Goal: Communication & Community: Participate in discussion

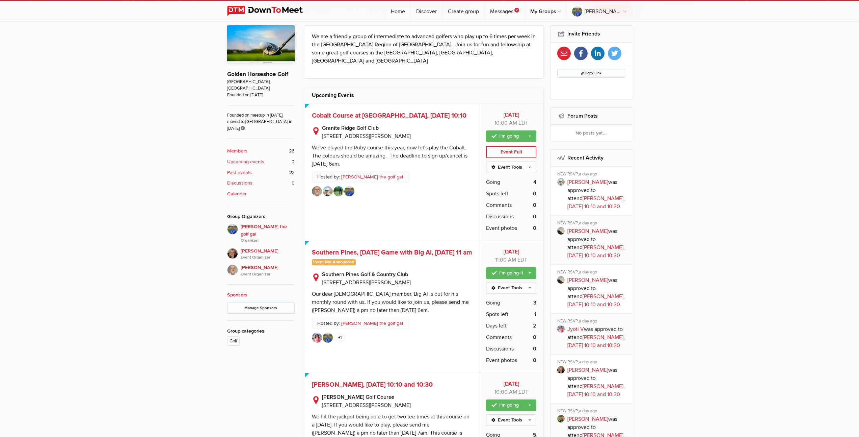
scroll to position [263, 0]
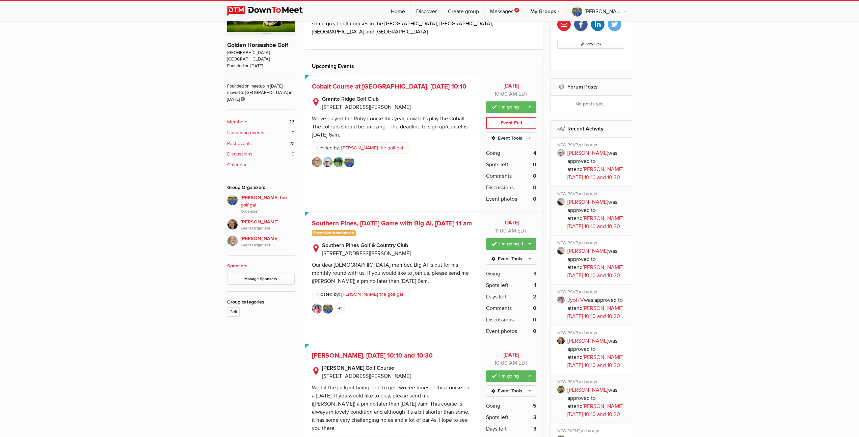
click at [389, 351] on span "[PERSON_NAME], [DATE] 10:10 and 10:30" at bounding box center [372, 355] width 121 height 8
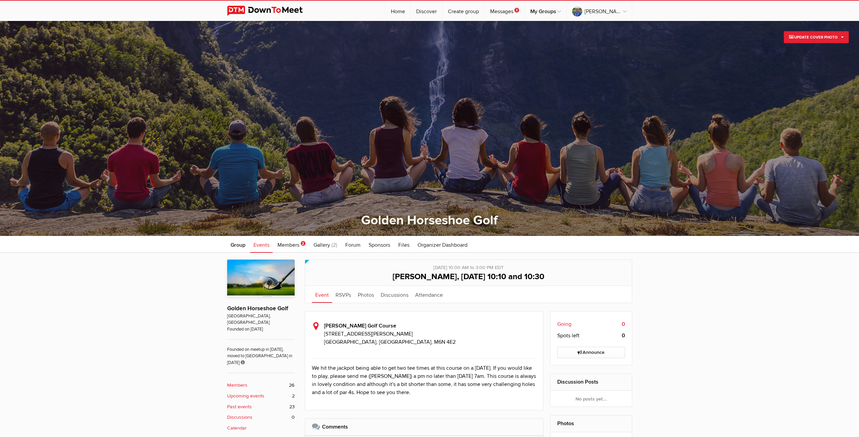
scroll to position [135, 0]
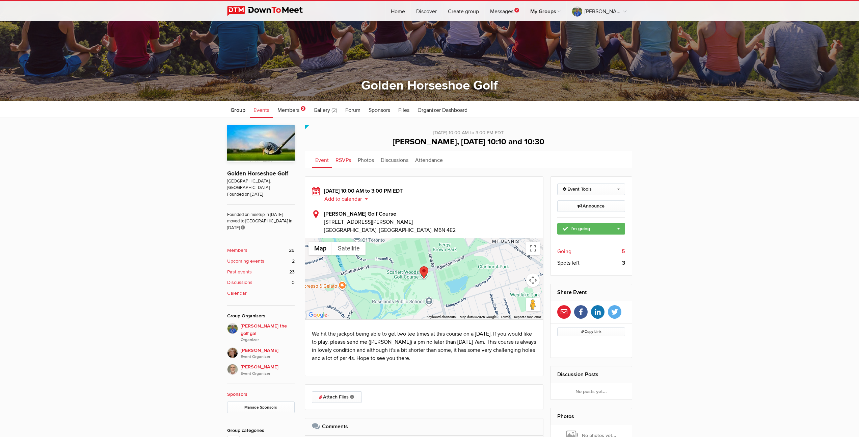
click at [347, 161] on link "RSVPs" at bounding box center [343, 159] width 22 height 17
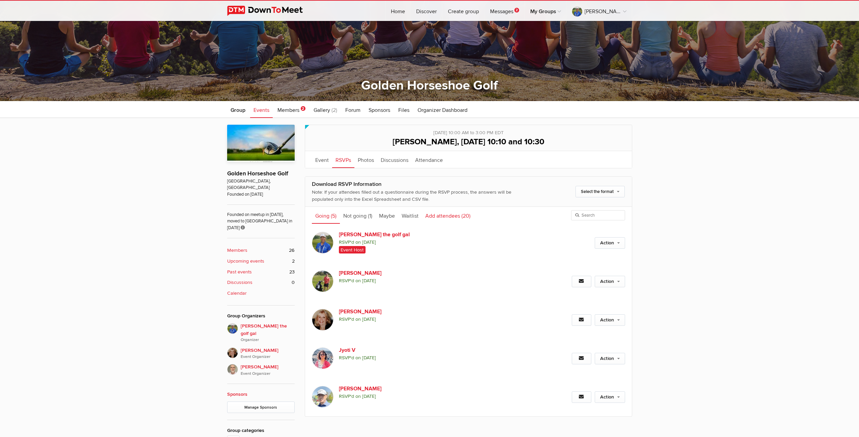
click at [440, 216] on link "Add attendees (20)" at bounding box center [448, 215] width 52 height 17
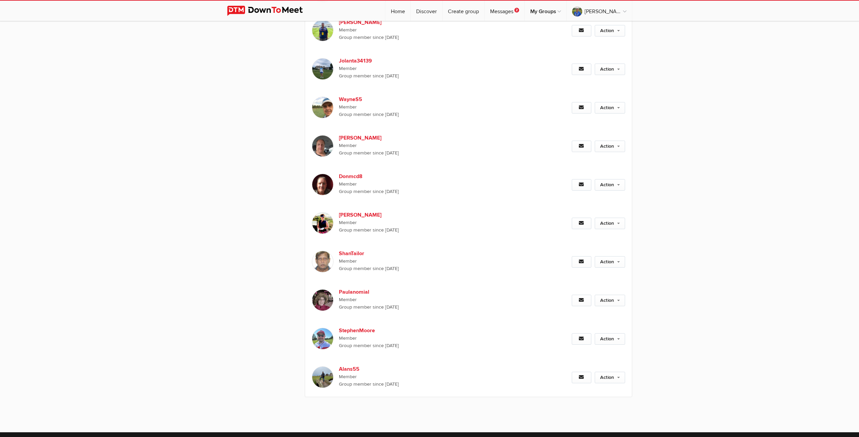
scroll to position [798, 0]
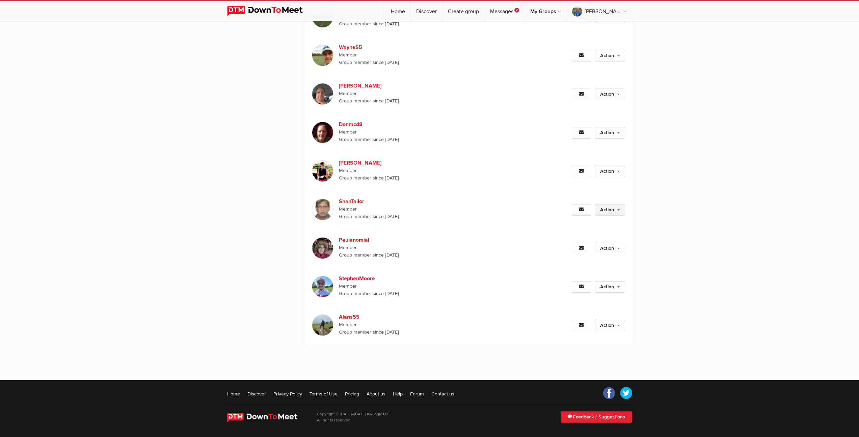
click at [609, 208] on link "Action" at bounding box center [610, 209] width 30 height 11
click at [571, 224] on link "Set as Going" at bounding box center [588, 224] width 74 height 10
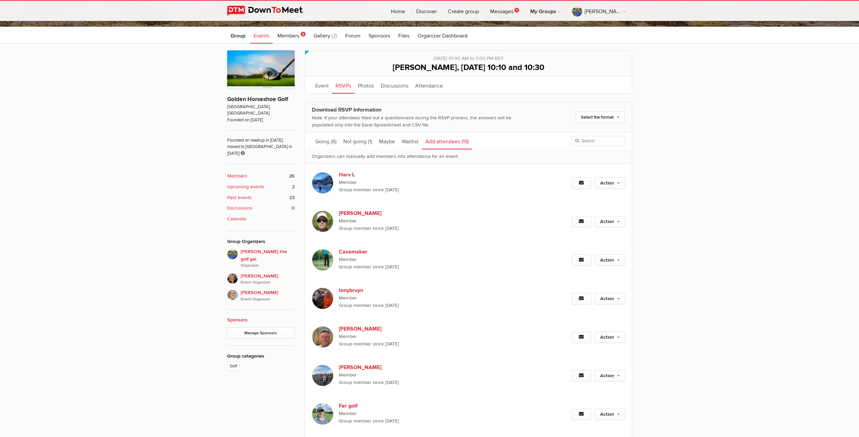
scroll to position [114, 0]
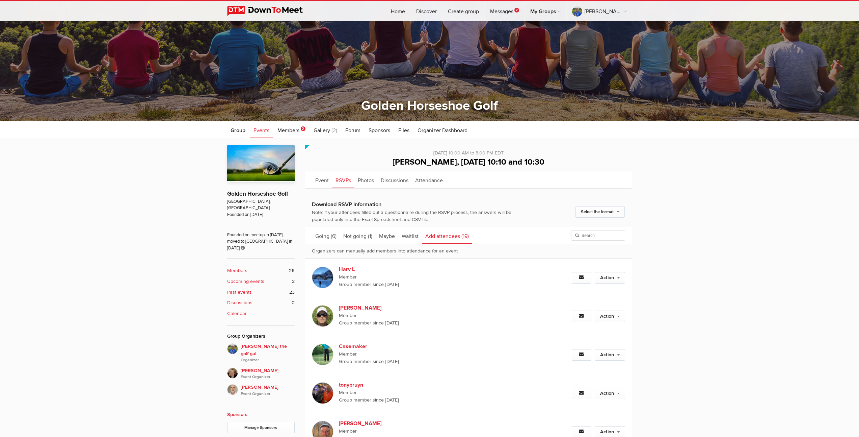
click at [231, 278] on b "Upcoming events" at bounding box center [245, 281] width 37 height 7
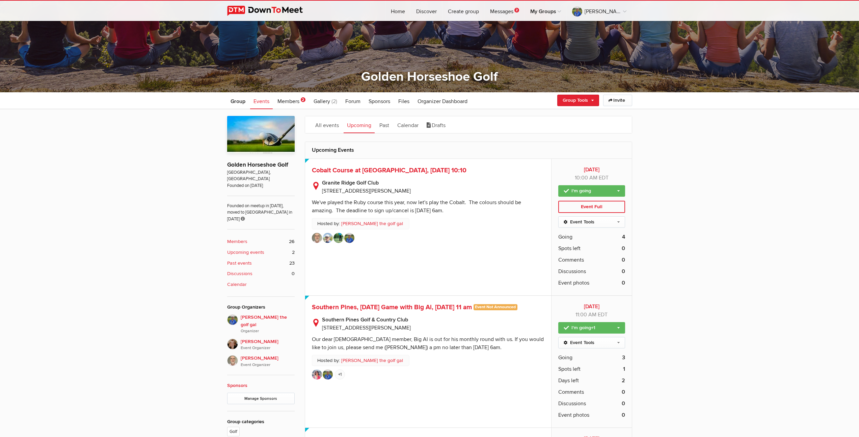
scroll to position [280, 0]
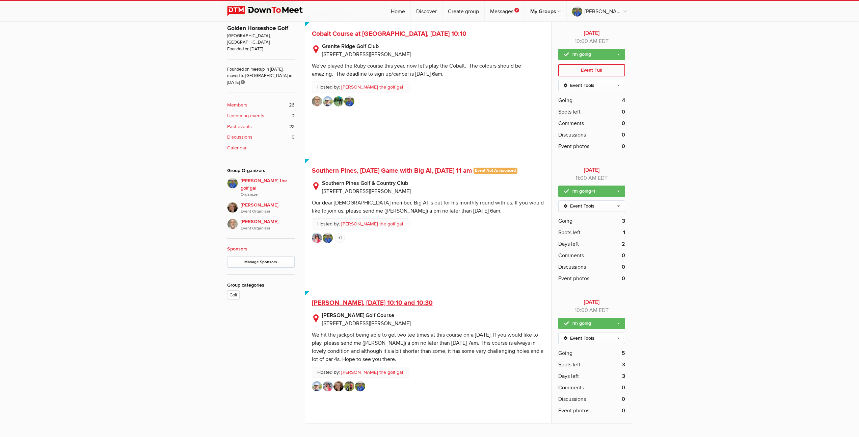
click at [385, 303] on span "[PERSON_NAME], [DATE] 10:10 and 10:30" at bounding box center [372, 303] width 121 height 8
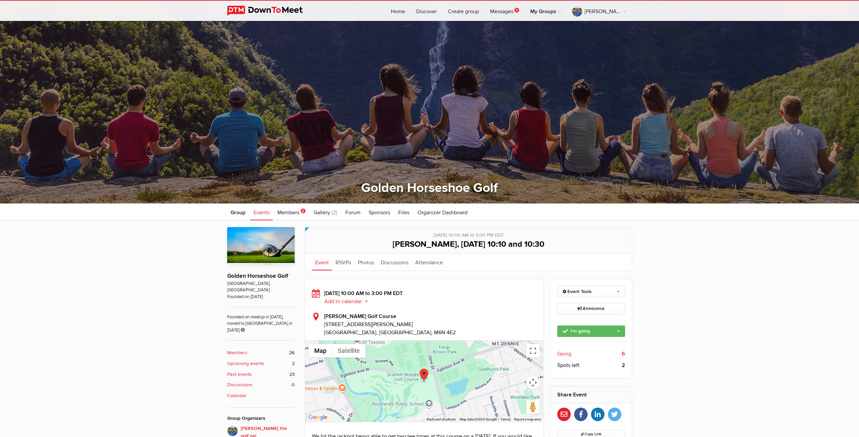
scroll to position [29, 0]
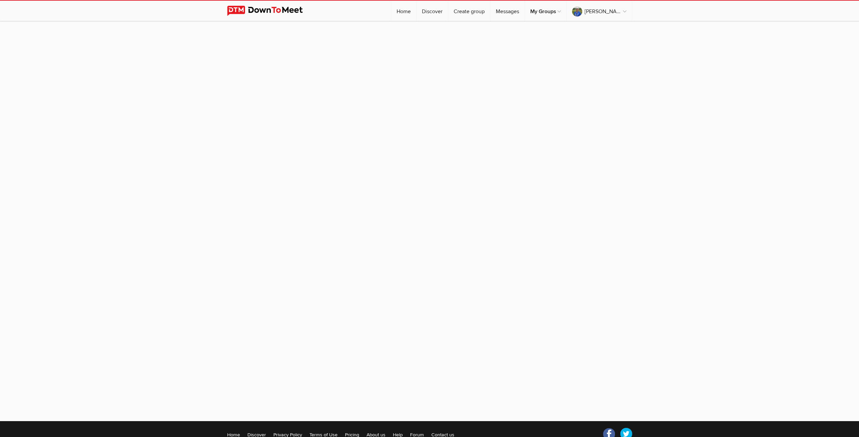
scroll to position [29, 0]
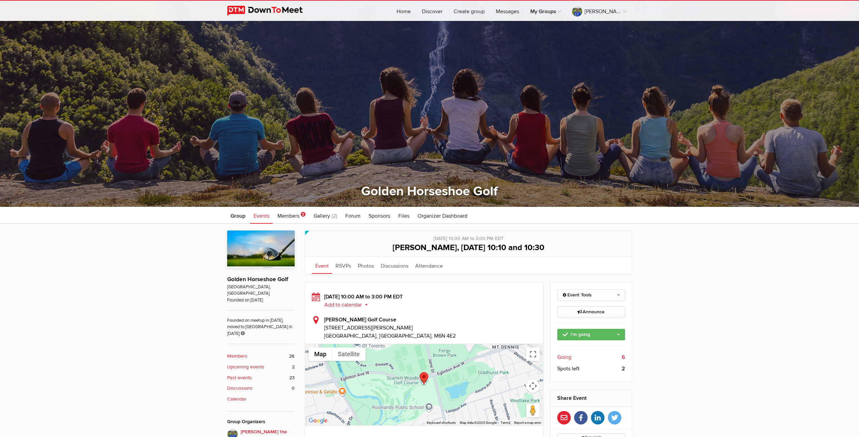
click at [243, 363] on b "Upcoming events" at bounding box center [245, 366] width 37 height 7
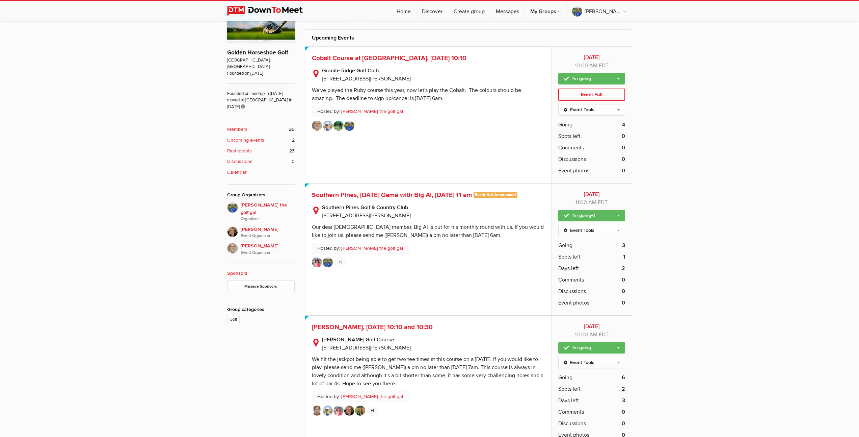
scroll to position [270, 0]
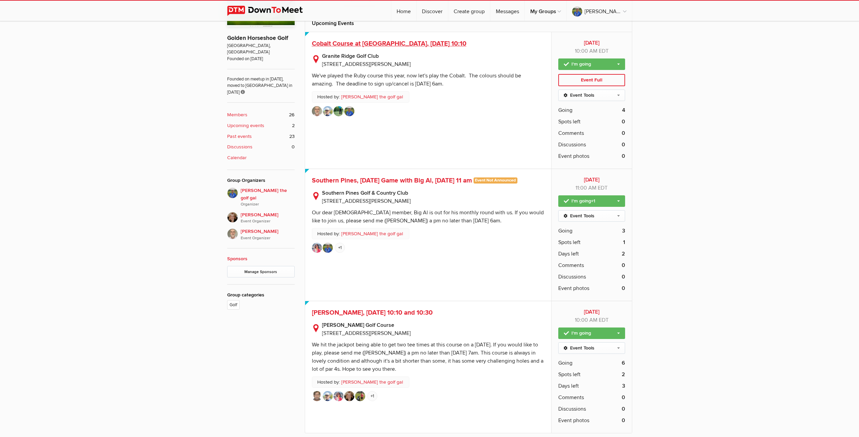
click at [380, 44] on span "Cobalt Course at [GEOGRAPHIC_DATA], [DATE] 10:10" at bounding box center [389, 44] width 155 height 8
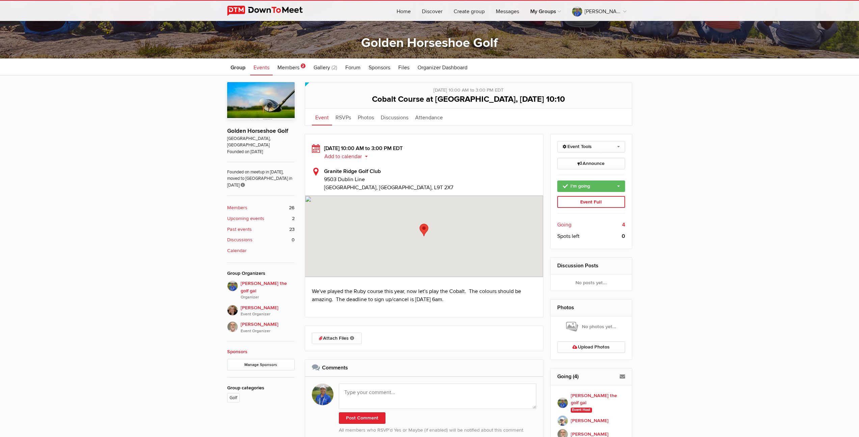
scroll to position [207, 0]
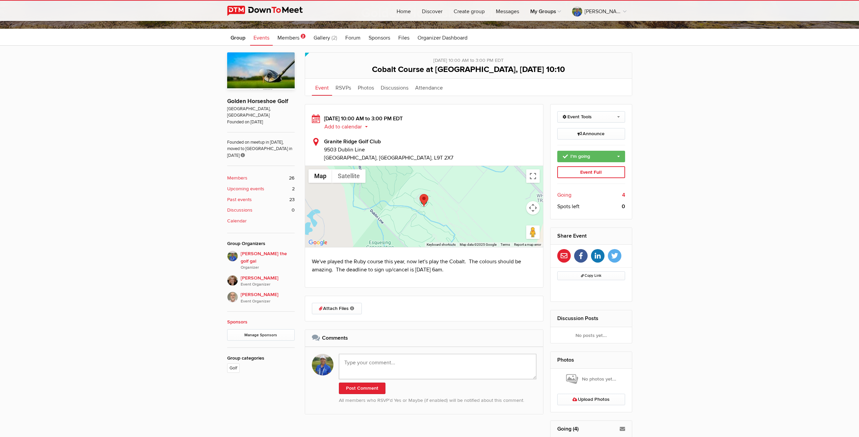
click at [404, 366] on textarea at bounding box center [438, 366] width 198 height 25
paste textarea "Hello everyone. What a great day it turned out to be. We had the course to ours…"
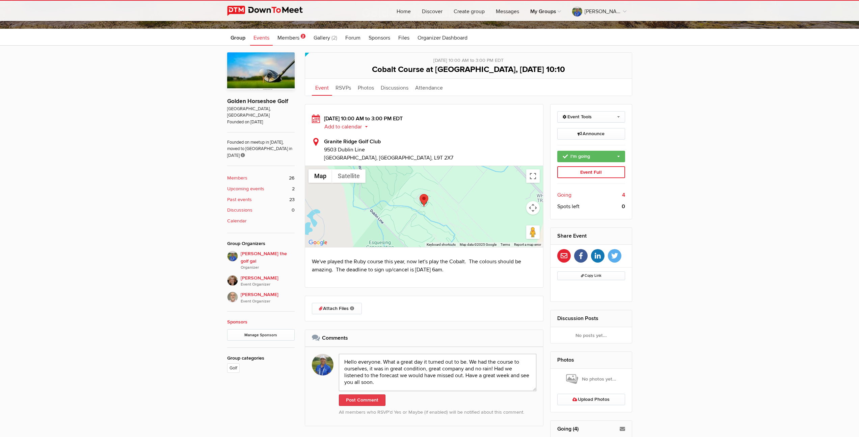
type textarea "Hello everyone. What a great day it turned out to be. We had the course to ours…"
click at [366, 399] on button "Post Comment" at bounding box center [362, 399] width 47 height 11
